Goal: Information Seeking & Learning: Find specific fact

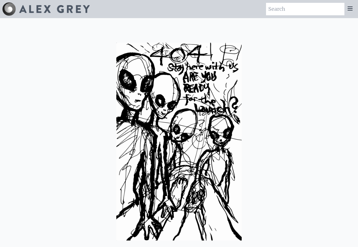
click at [276, 9] on input "search" at bounding box center [305, 9] width 78 height 12
paste input "[PERSON_NAME]"
type input "[PERSON_NAME]"
